Goal: Transaction & Acquisition: Purchase product/service

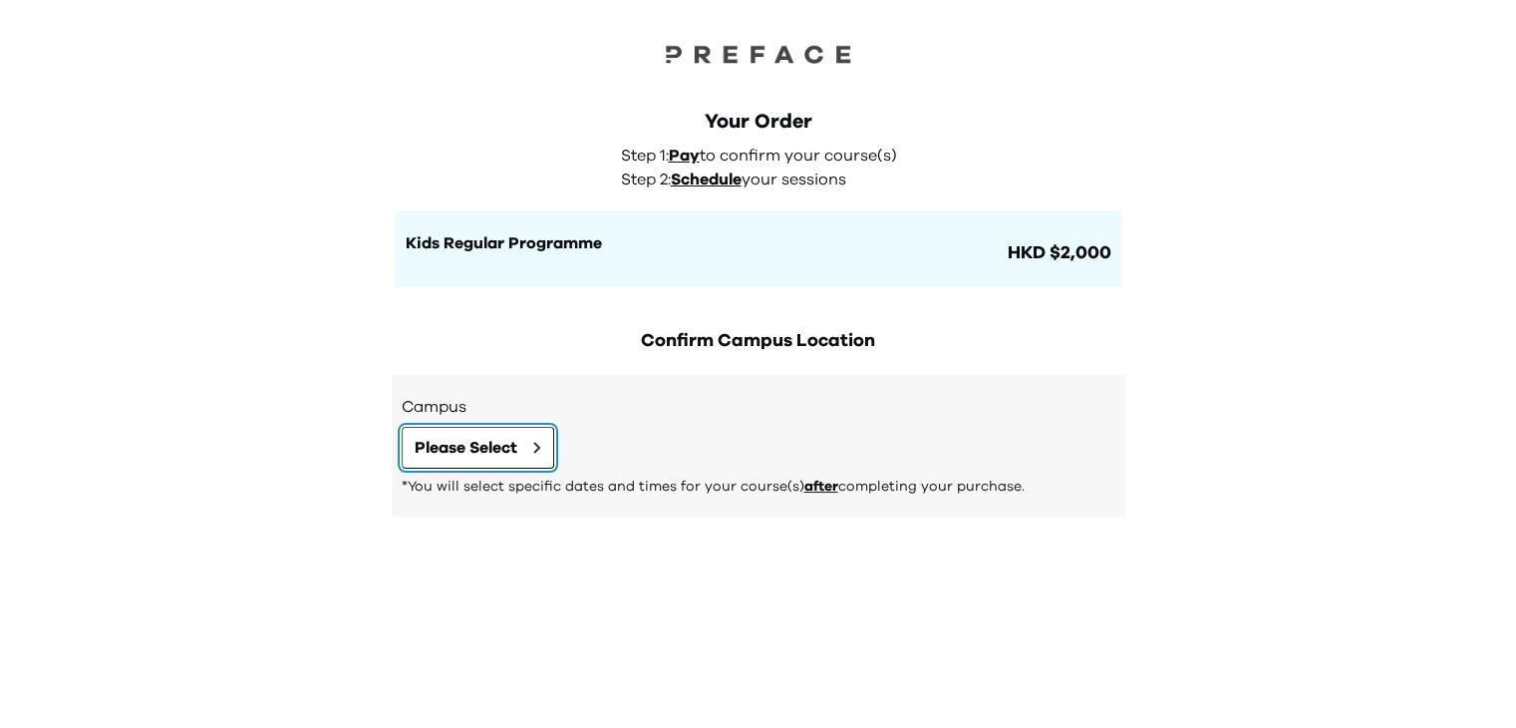
click at [517, 443] on span "Please Select" at bounding box center [466, 448] width 103 height 24
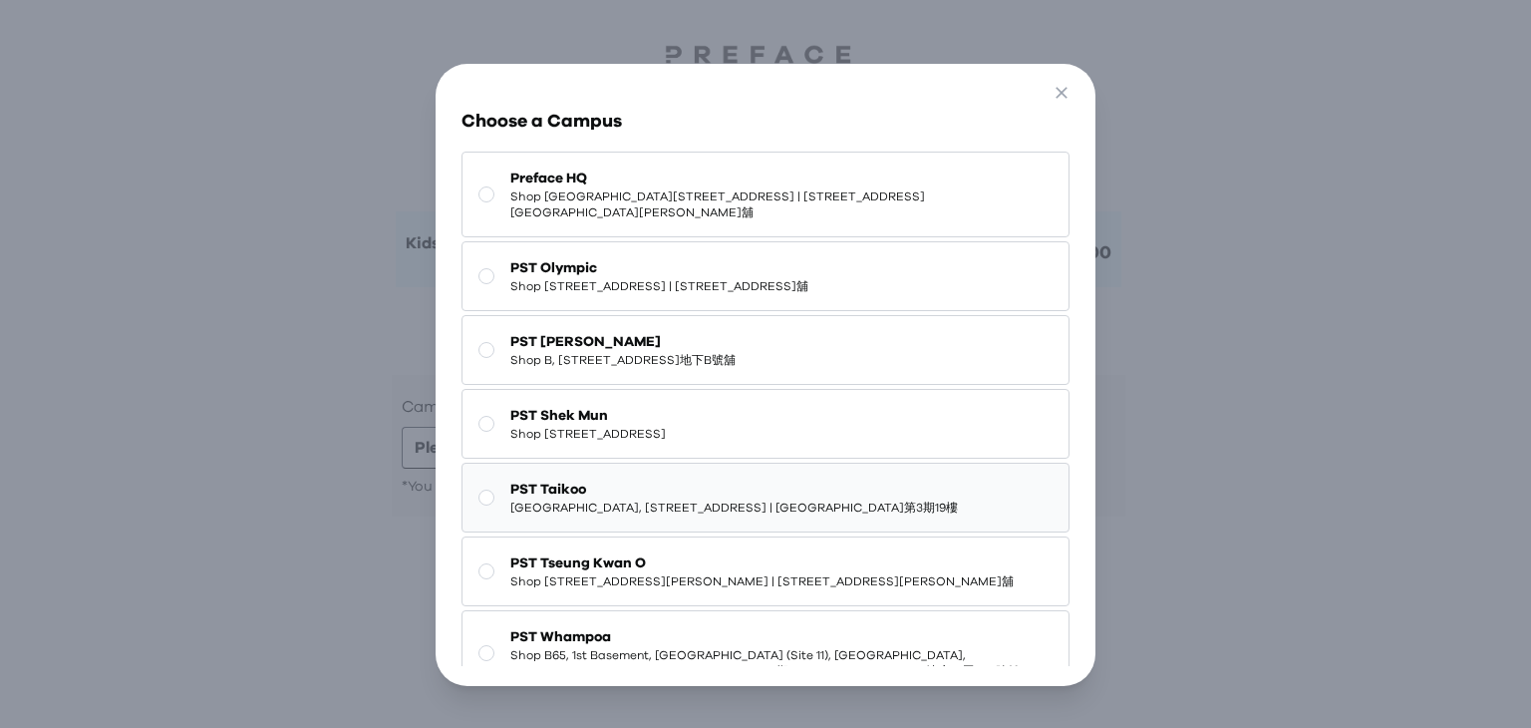
click at [671, 515] on span "[GEOGRAPHIC_DATA], [STREET_ADDRESS] | [GEOGRAPHIC_DATA]第3期19樓" at bounding box center [734, 507] width 448 height 16
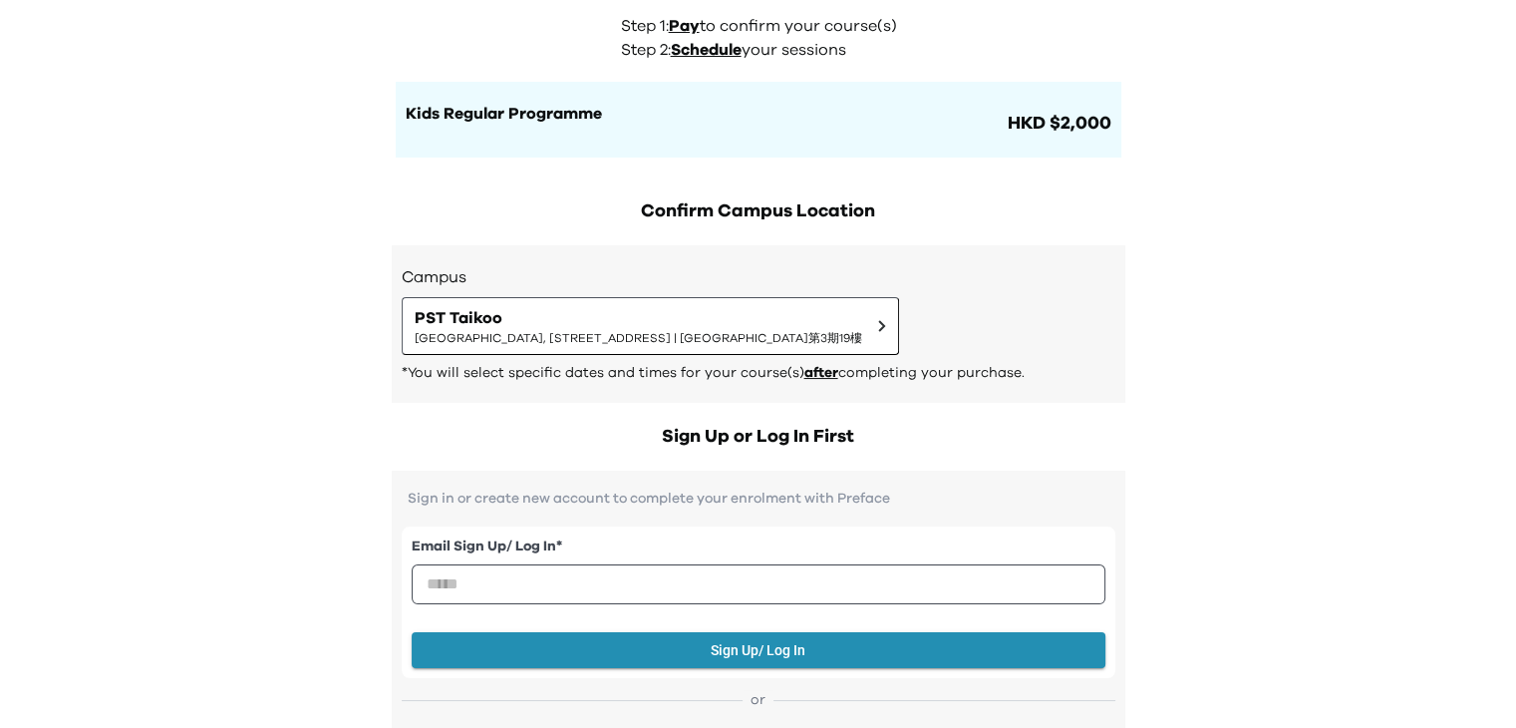
scroll to position [133, 0]
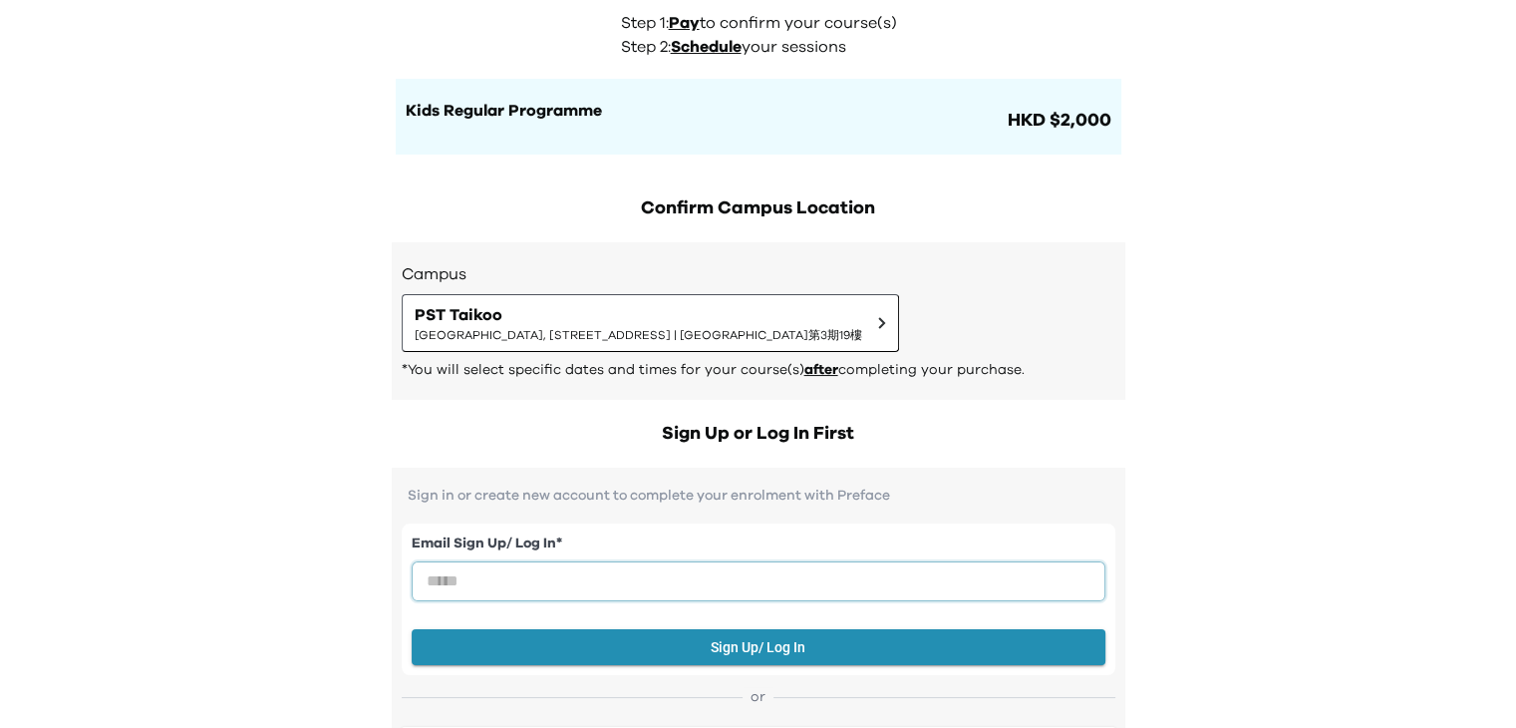
click at [637, 591] on input "email" at bounding box center [759, 581] width 694 height 40
click at [626, 523] on div "Email Sign Up/ Log In * Sign Up/ Log In" at bounding box center [759, 599] width 714 height 152
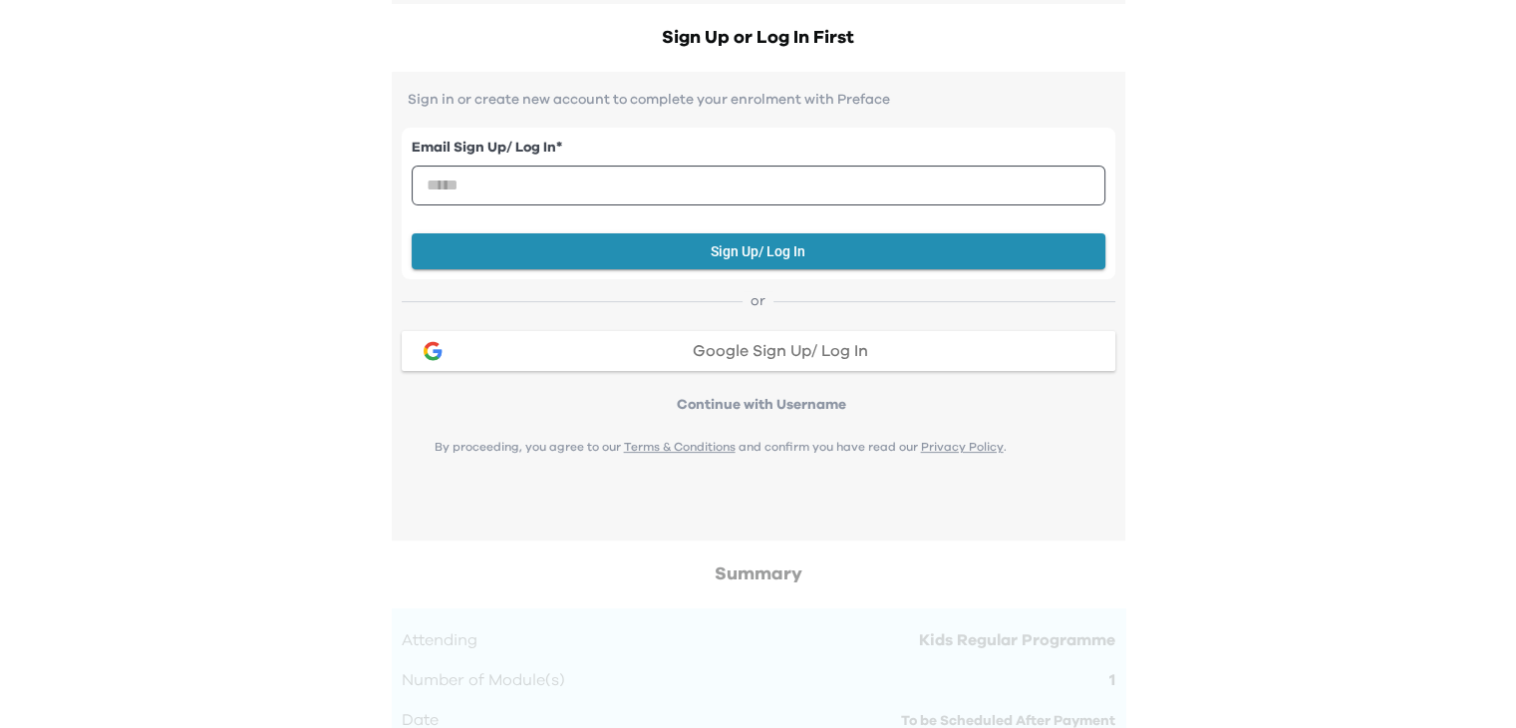
scroll to position [531, 0]
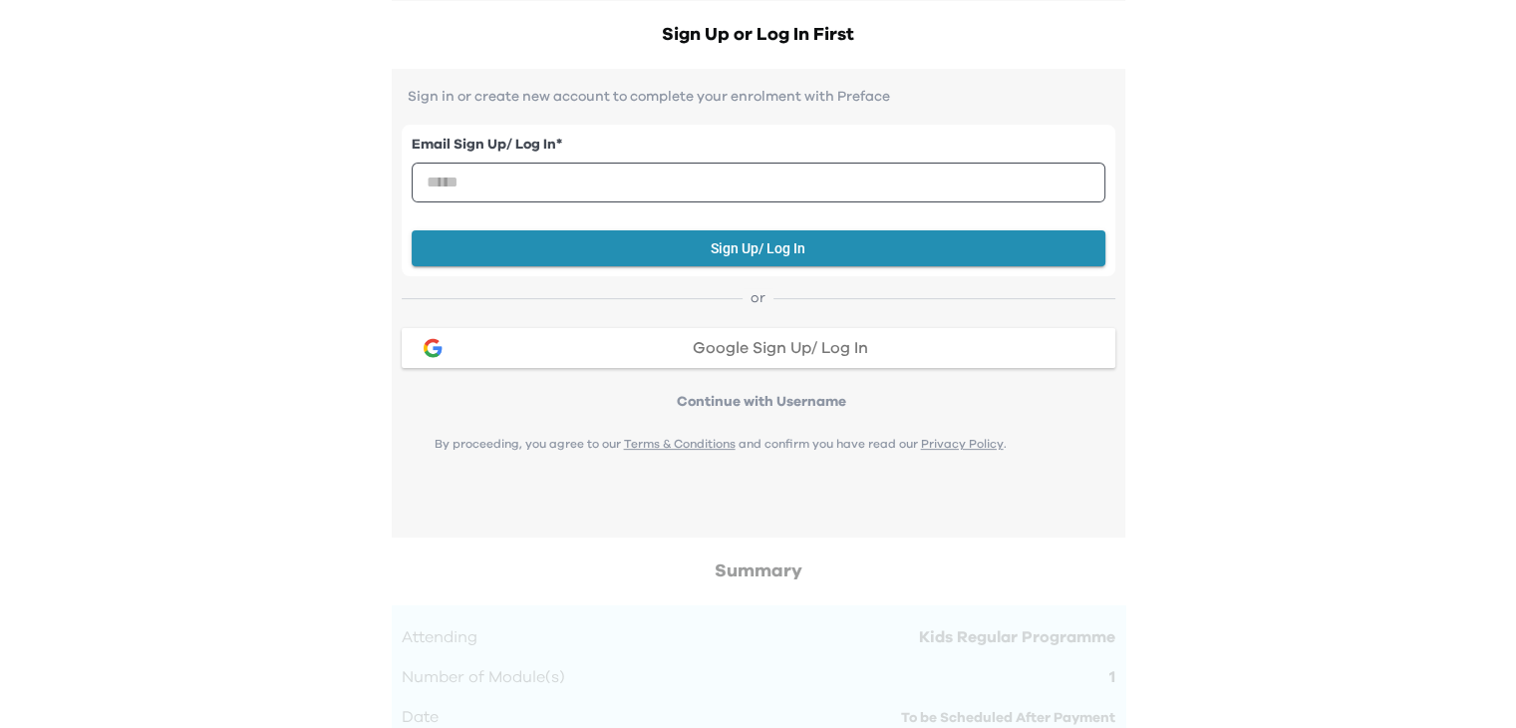
click at [801, 397] on p "Continue with Username" at bounding box center [762, 402] width 708 height 20
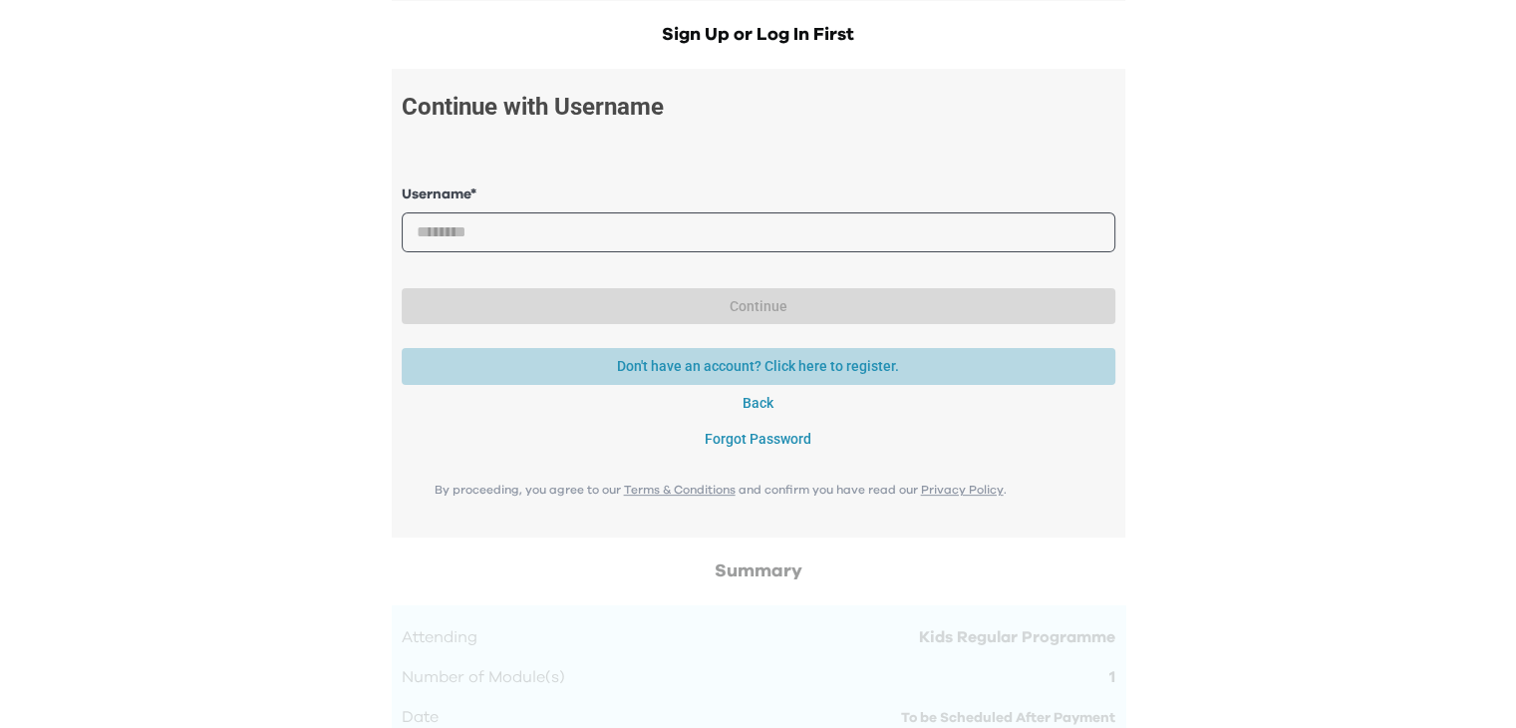
click at [769, 369] on button "Don't have an account? Click here to register." at bounding box center [759, 366] width 714 height 37
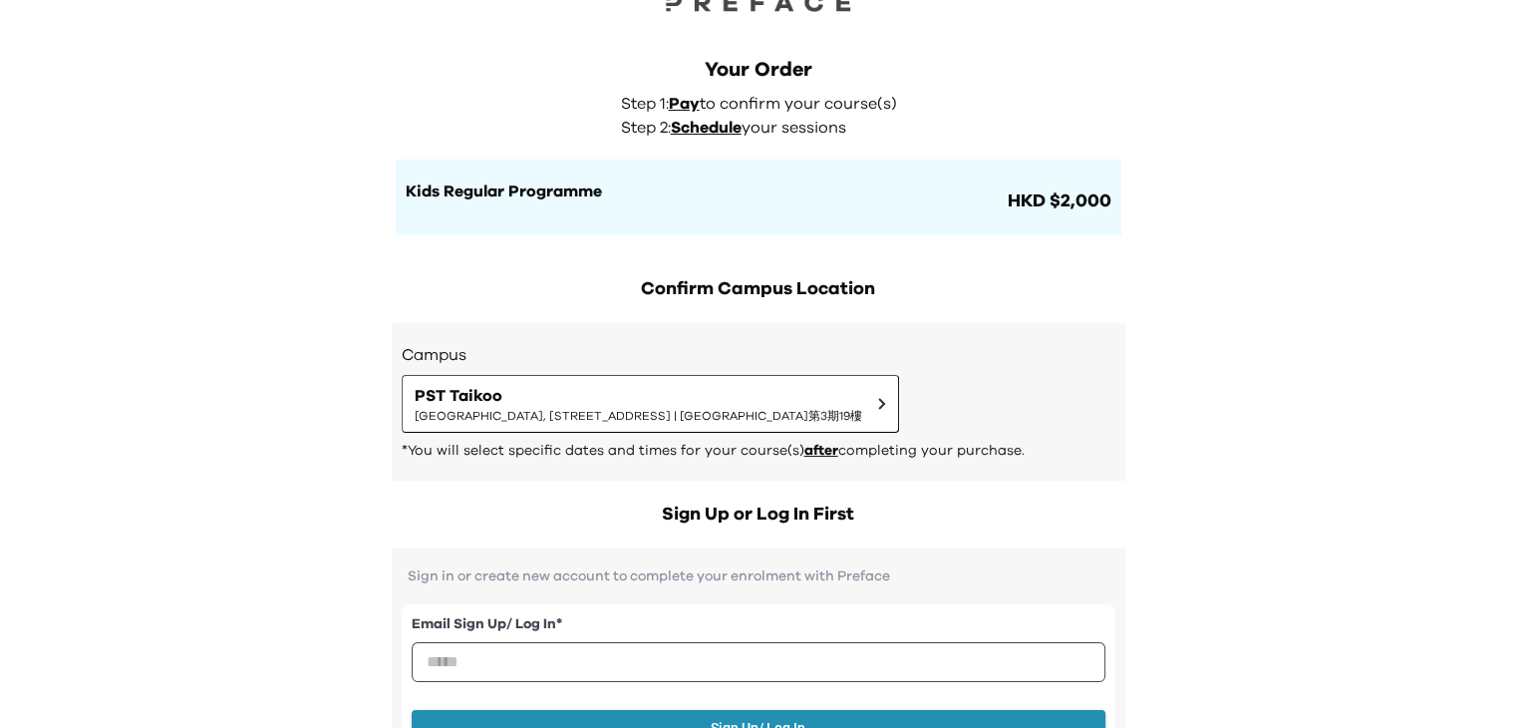
scroll to position [0, 0]
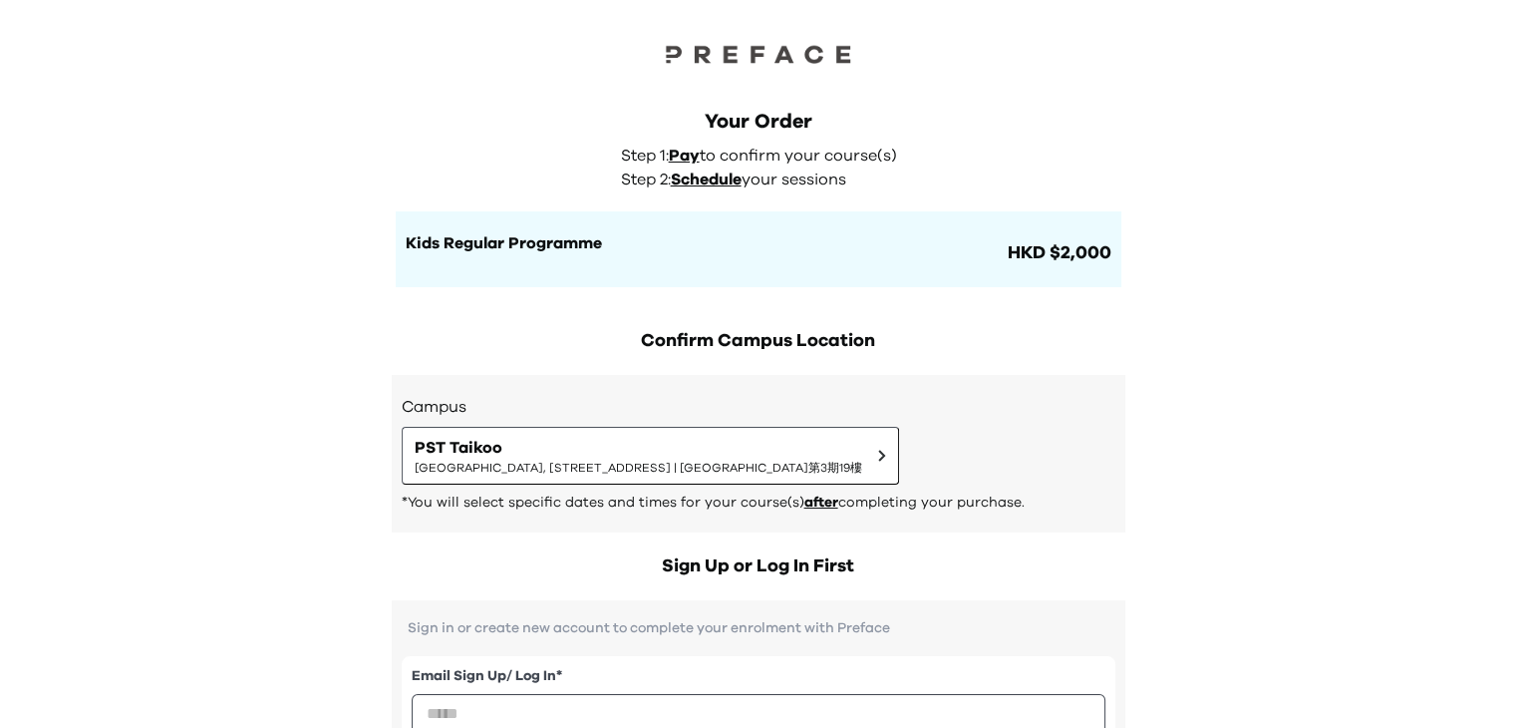
drag, startPoint x: 1067, startPoint y: 89, endPoint x: 1066, endPoint y: 74, distance: 15.0
drag, startPoint x: 443, startPoint y: 244, endPoint x: 642, endPoint y: 242, distance: 199.3
click at [642, 242] on h1 "Kids Regular Programme" at bounding box center [705, 243] width 598 height 24
copy h1 "Regular Programme"
click at [615, 236] on h1 "Kids Regular Programme" at bounding box center [705, 243] width 598 height 24
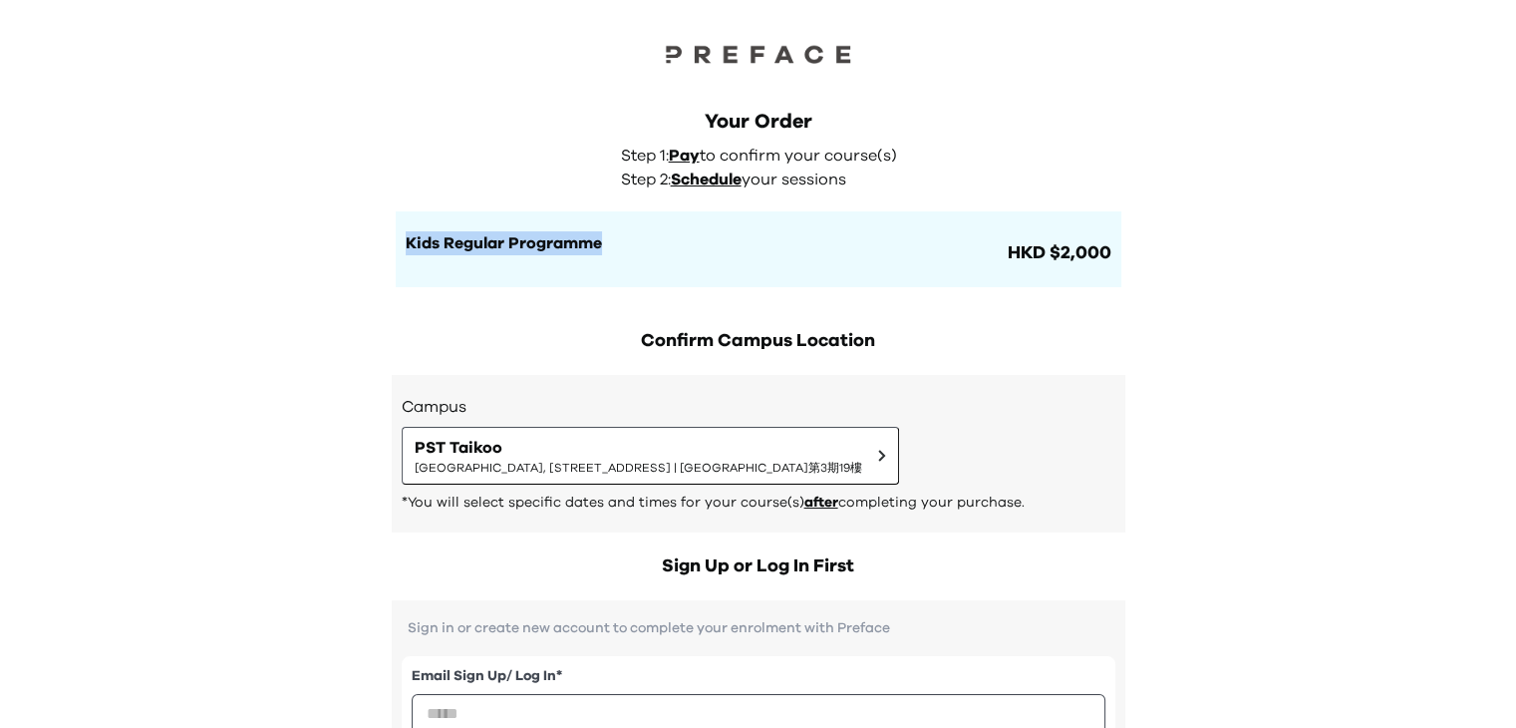
drag, startPoint x: 612, startPoint y: 243, endPoint x: 397, endPoint y: 248, distance: 215.3
click at [397, 248] on div "Kids Regular Programme HKD $2,000" at bounding box center [759, 249] width 726 height 76
copy h1 "Kids Regular Programme"
